Goal: Information Seeking & Learning: Learn about a topic

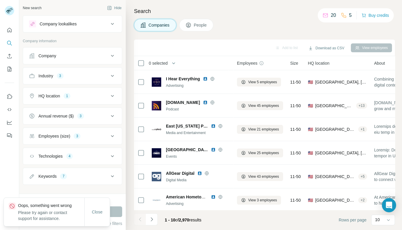
click at [70, 116] on div "Annual revenue ($)" at bounding box center [55, 116] width 35 height 6
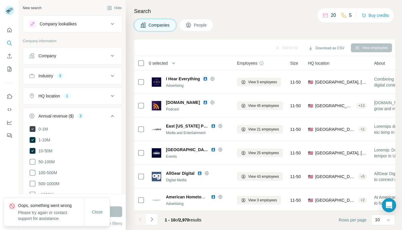
click at [33, 128] on icon at bounding box center [33, 129] width 6 height 6
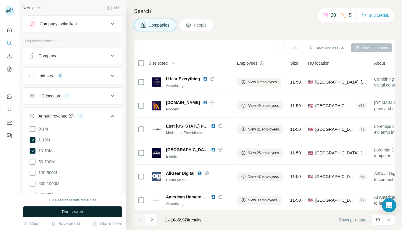
click at [71, 209] on span "Run search" at bounding box center [72, 212] width 21 height 6
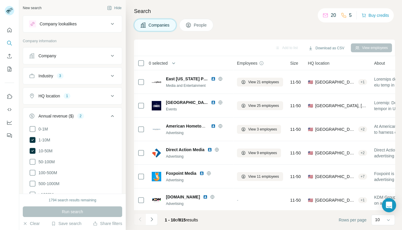
click at [69, 80] on button "Industry 3" at bounding box center [72, 76] width 99 height 14
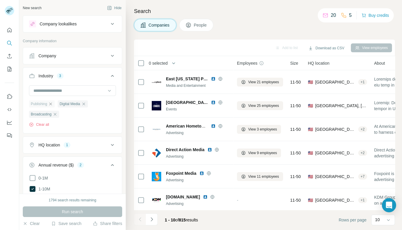
click at [53, 103] on icon "button" at bounding box center [50, 104] width 5 height 5
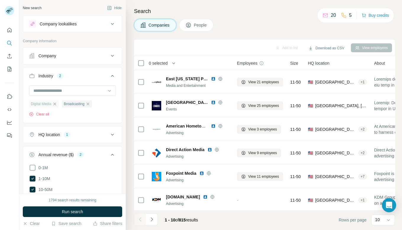
click at [55, 104] on icon "button" at bounding box center [54, 104] width 5 height 5
click at [56, 104] on icon "button" at bounding box center [55, 104] width 3 height 3
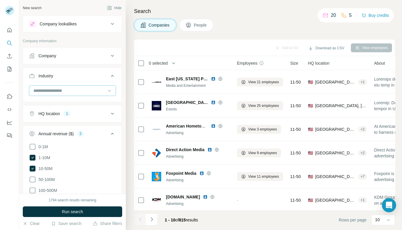
click at [56, 90] on input at bounding box center [69, 91] width 73 height 7
type input "*"
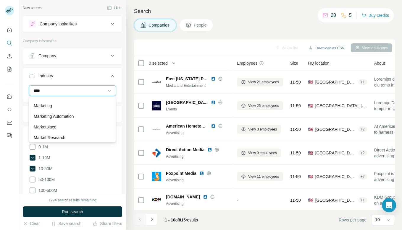
scroll to position [69, 0]
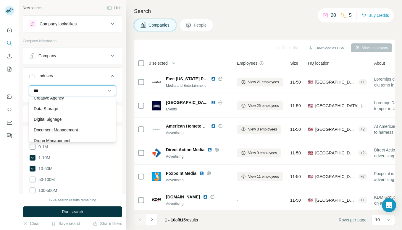
type input "****"
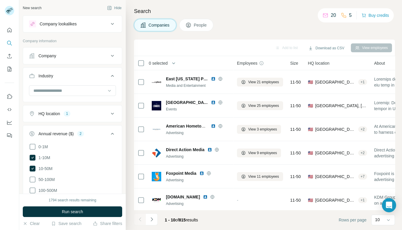
click at [67, 78] on button "Industry" at bounding box center [72, 77] width 99 height 17
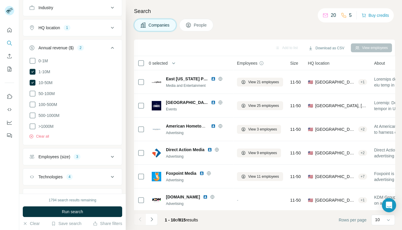
scroll to position [93, 0]
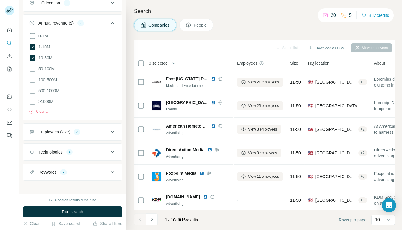
click at [64, 159] on ul "Company Industry HQ location 1 Annual revenue ($) 2 0-1M 1-10M 10-50M 50-100M 1…" at bounding box center [72, 67] width 99 height 227
click at [67, 170] on div "7" at bounding box center [63, 172] width 7 height 5
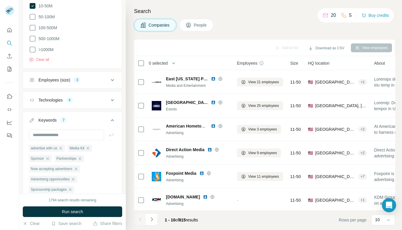
scroll to position [174, 0]
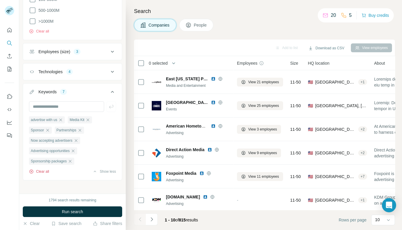
click at [41, 169] on button "Clear all" at bounding box center [39, 171] width 20 height 5
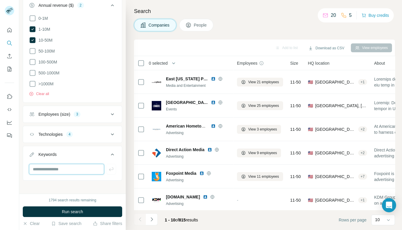
click at [41, 166] on input "text" at bounding box center [66, 169] width 75 height 11
type input "**********"
click at [72, 134] on div "4" at bounding box center [69, 134] width 7 height 5
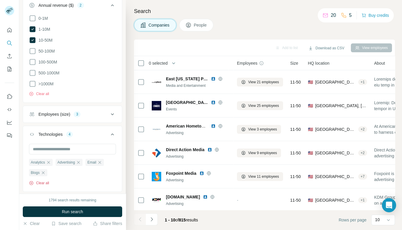
click at [39, 181] on button "Clear all" at bounding box center [39, 183] width 20 height 5
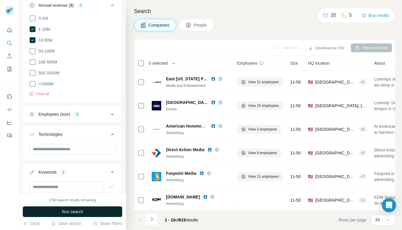
click at [53, 209] on button "Run search" at bounding box center [72, 212] width 99 height 11
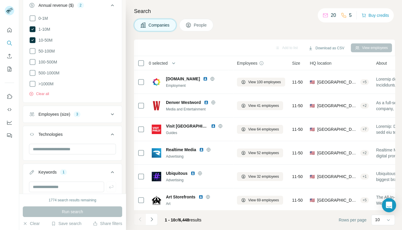
click at [77, 113] on div "3" at bounding box center [77, 114] width 7 height 5
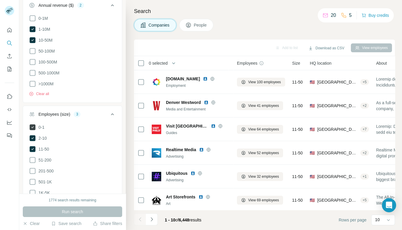
click at [33, 128] on icon at bounding box center [32, 127] width 7 height 7
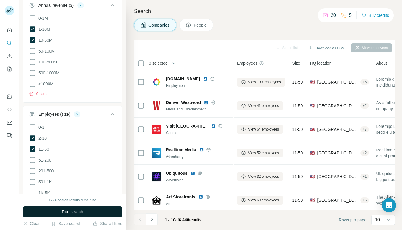
click at [62, 211] on span "Run search" at bounding box center [72, 212] width 21 height 6
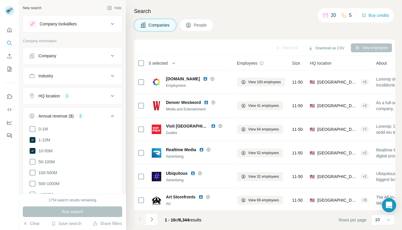
click at [71, 97] on div "HQ location 1" at bounding box center [69, 96] width 80 height 6
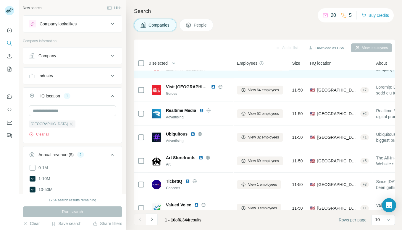
scroll to position [96, 0]
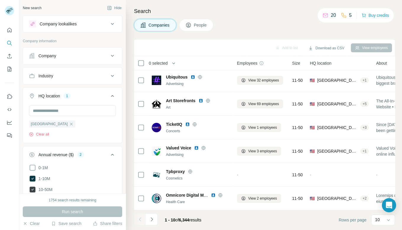
click at [32, 188] on icon at bounding box center [33, 190] width 6 height 6
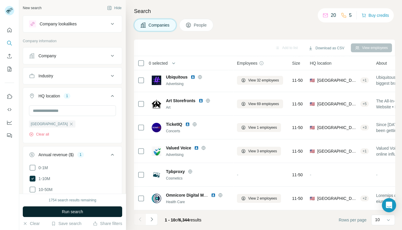
click at [45, 209] on button "Run search" at bounding box center [72, 212] width 99 height 11
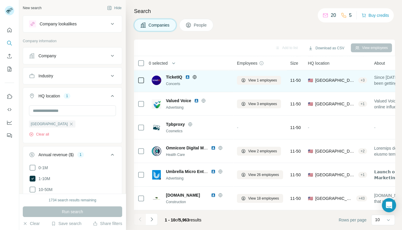
click at [197, 78] on icon at bounding box center [194, 77] width 5 height 5
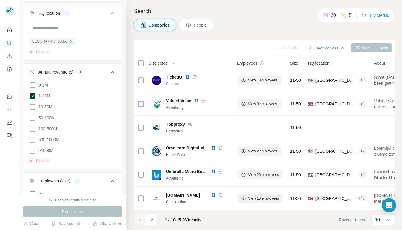
scroll to position [1, 0]
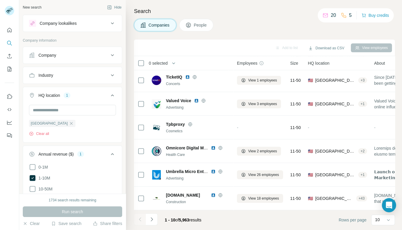
click at [53, 76] on div "Industry" at bounding box center [45, 75] width 15 height 6
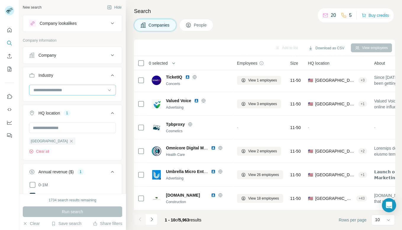
click at [50, 90] on input at bounding box center [69, 90] width 73 height 7
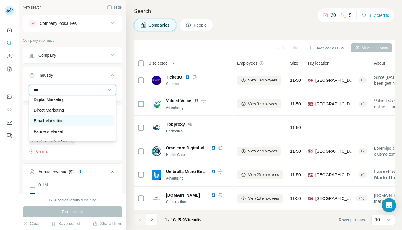
scroll to position [44, 0]
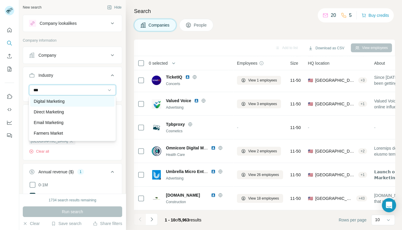
type input "***"
click at [63, 103] on p "Digital Marketing" at bounding box center [49, 101] width 31 height 6
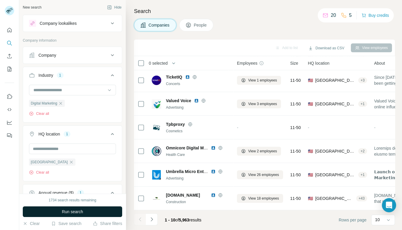
click at [66, 210] on span "Run search" at bounding box center [72, 212] width 21 height 6
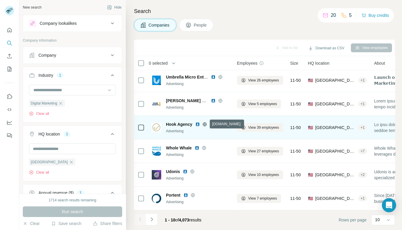
click at [206, 124] on icon at bounding box center [204, 124] width 5 height 5
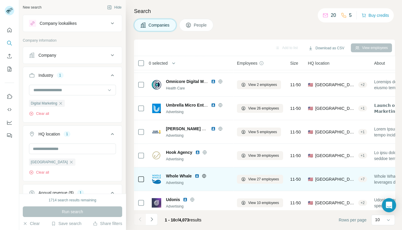
scroll to position [96, 0]
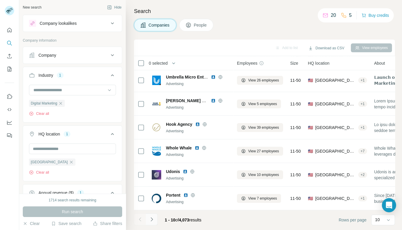
click at [151, 220] on icon "Navigate to next page" at bounding box center [152, 220] width 6 height 6
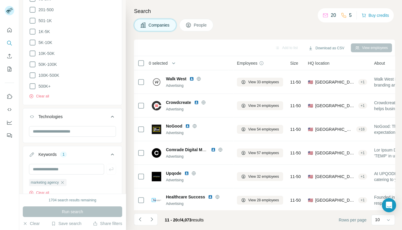
scroll to position [368, 0]
